Goal: Find specific page/section: Find specific page/section

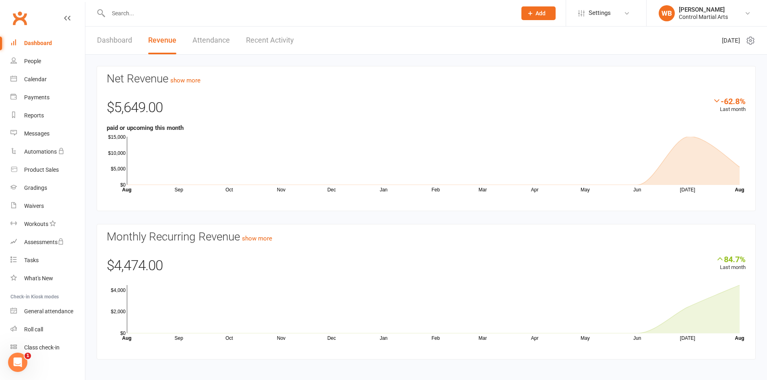
click at [216, 33] on link "Attendance" at bounding box center [210, 41] width 37 height 28
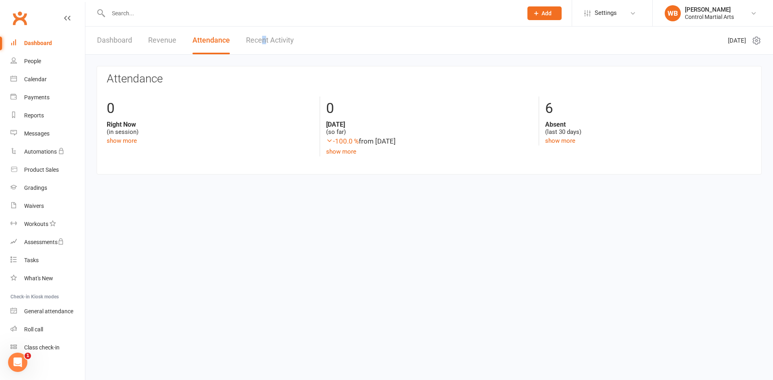
click at [262, 39] on link "Recent Activity" at bounding box center [270, 41] width 48 height 28
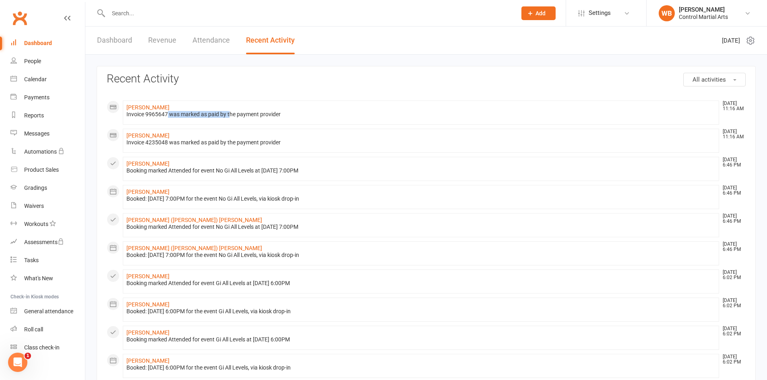
drag, startPoint x: 172, startPoint y: 113, endPoint x: 280, endPoint y: 122, distance: 107.8
click at [278, 122] on li "Vincent Raimoto Aug 13, 11:16 AM Invoice 9965647 was marked as paid by the paym…" at bounding box center [421, 113] width 596 height 24
click at [239, 133] on li "Cormac King Aug 13, 11:16 AM Invoice 4235048 was marked as paid by the payment …" at bounding box center [421, 141] width 596 height 24
drag, startPoint x: 169, startPoint y: 136, endPoint x: 327, endPoint y: 140, distance: 157.4
click at [314, 142] on li "Cormac King Aug 13, 11:16 AM Invoice 4235048 was marked as paid by the payment …" at bounding box center [421, 141] width 596 height 24
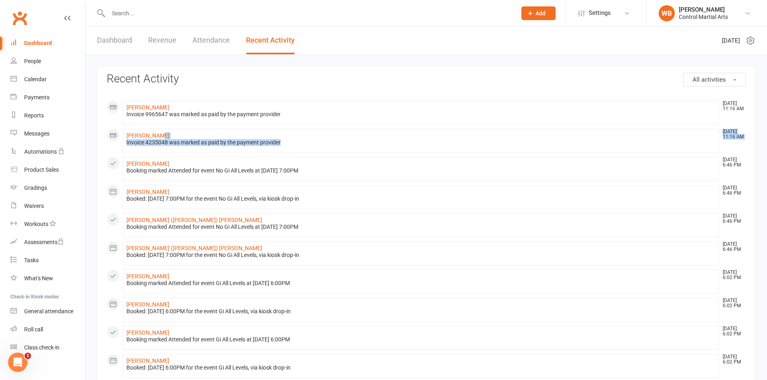
click at [332, 138] on li "Cormac King Aug 13, 11:16 AM Invoice 4235048 was marked as paid by the payment …" at bounding box center [421, 141] width 596 height 24
click at [29, 24] on link "Clubworx" at bounding box center [20, 18] width 20 height 20
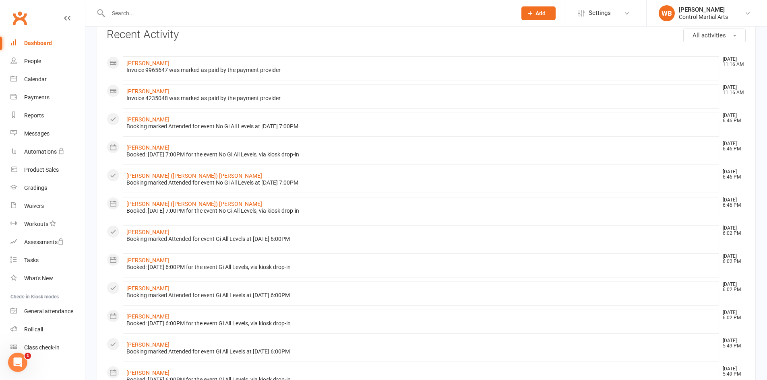
drag, startPoint x: 188, startPoint y: 164, endPoint x: 200, endPoint y: 192, distance: 30.1
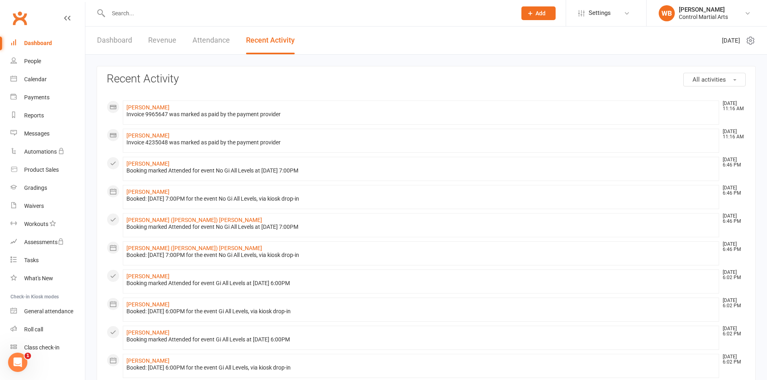
click at [26, 19] on link "Clubworx" at bounding box center [20, 18] width 20 height 20
click at [162, 15] on input "text" at bounding box center [308, 13] width 405 height 11
type input "n"
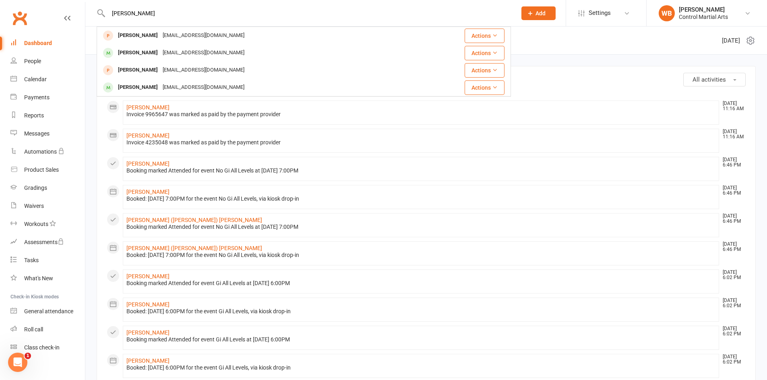
type input "jung lee"
drag, startPoint x: 97, startPoint y: 10, endPoint x: 56, endPoint y: 16, distance: 41.4
click at [68, 2] on header "jung lee Jay Yang Jungkyu1723@gmail.com Actions William Lee wshlee9967@gmail.co…" at bounding box center [383, 2] width 767 height 0
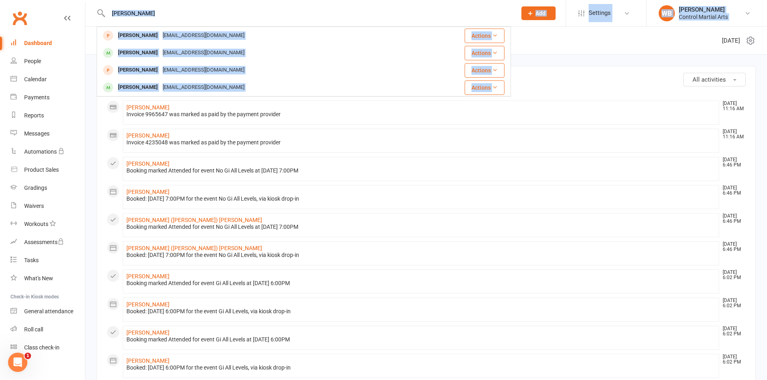
click at [155, 16] on input "jung lee" at bounding box center [308, 13] width 405 height 11
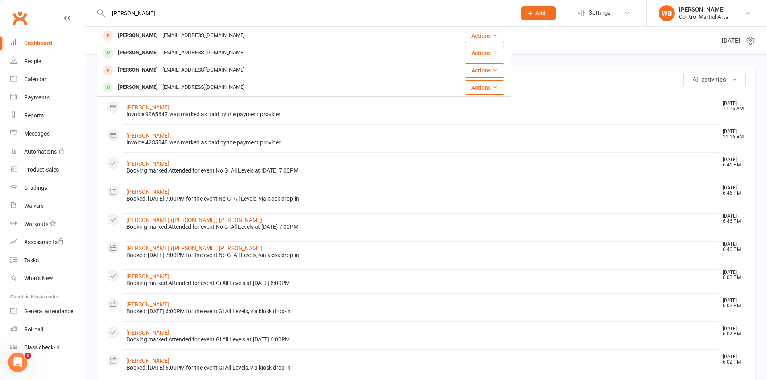
drag, startPoint x: 175, startPoint y: 16, endPoint x: 97, endPoint y: 17, distance: 77.7
click at [97, 17] on div "jung lee Jay Yang Jungkyu1723@gmail.com Actions William Lee wshlee9967@gmail.co…" at bounding box center [304, 13] width 414 height 26
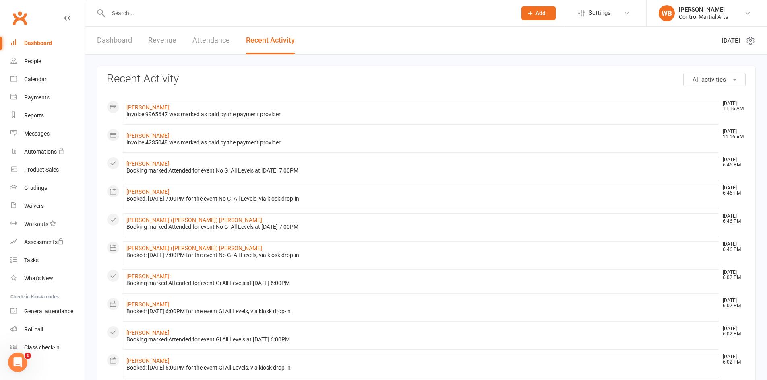
click at [14, 21] on link "Clubworx" at bounding box center [20, 18] width 20 height 20
click at [159, 40] on link "Revenue" at bounding box center [162, 41] width 28 height 28
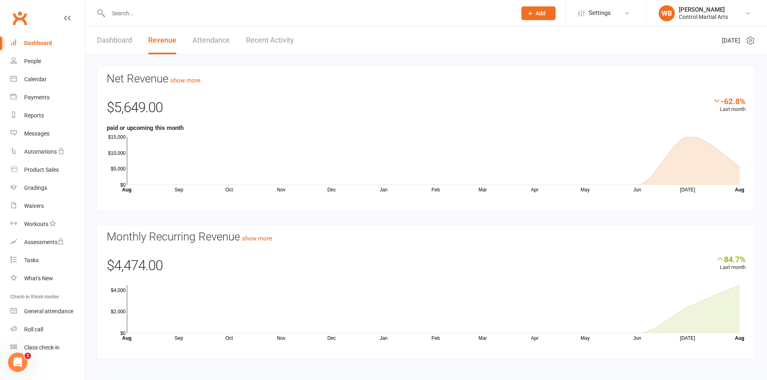
click at [114, 40] on link "Dashboard" at bounding box center [114, 41] width 35 height 28
